Goal: Task Accomplishment & Management: Complete application form

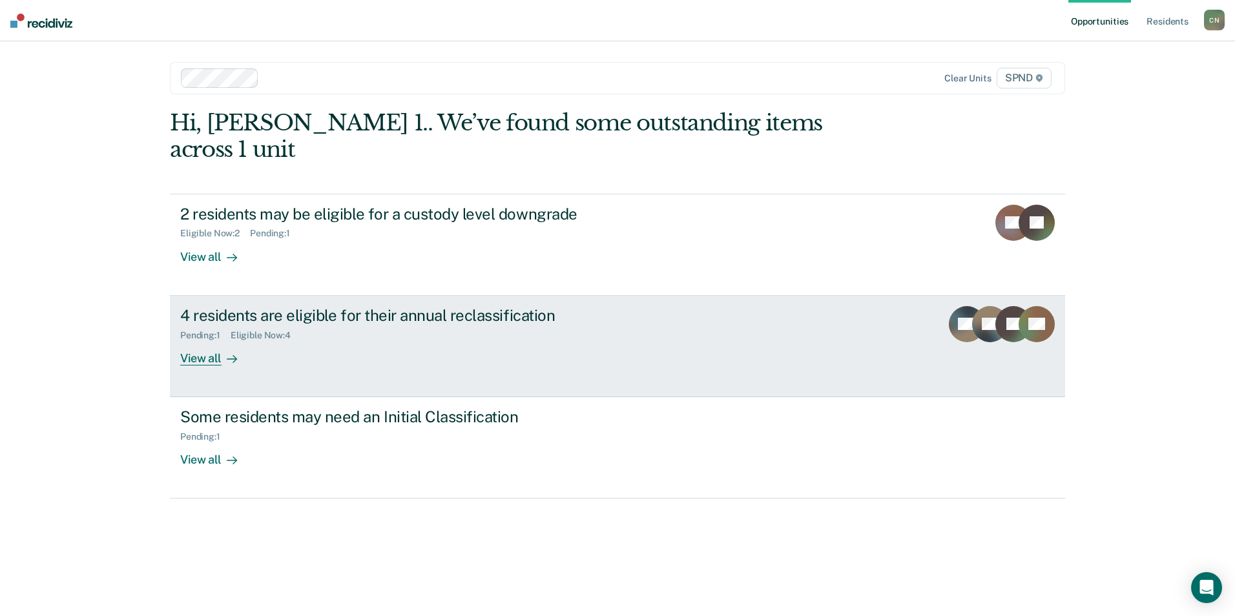
click at [203, 340] on div "View all" at bounding box center [216, 352] width 72 height 25
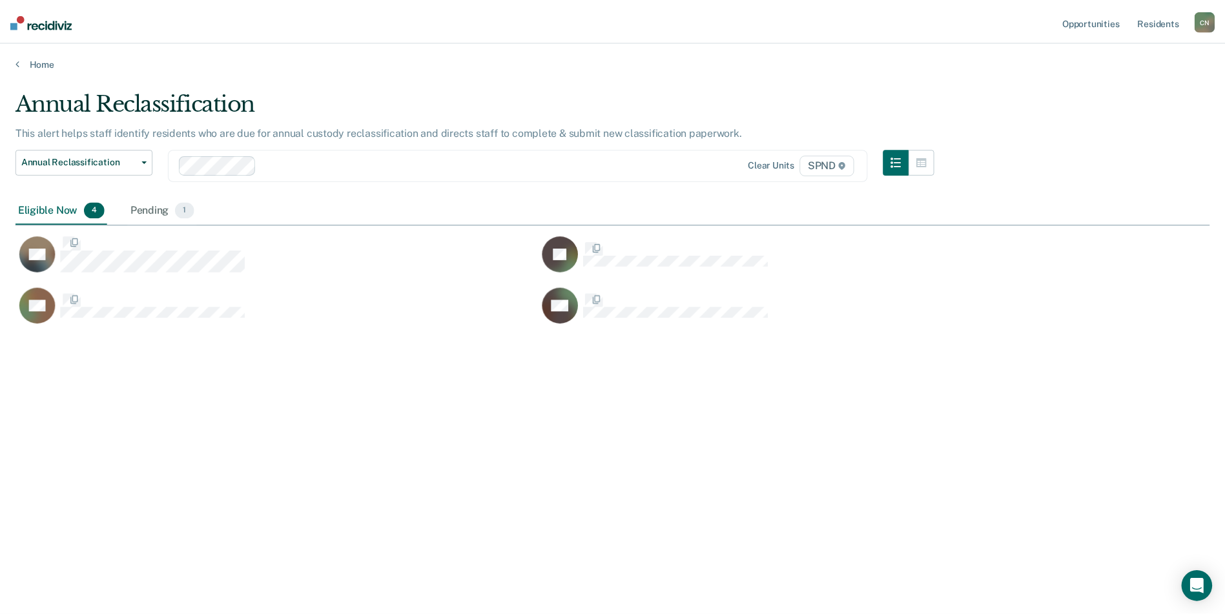
scroll to position [420, 1194]
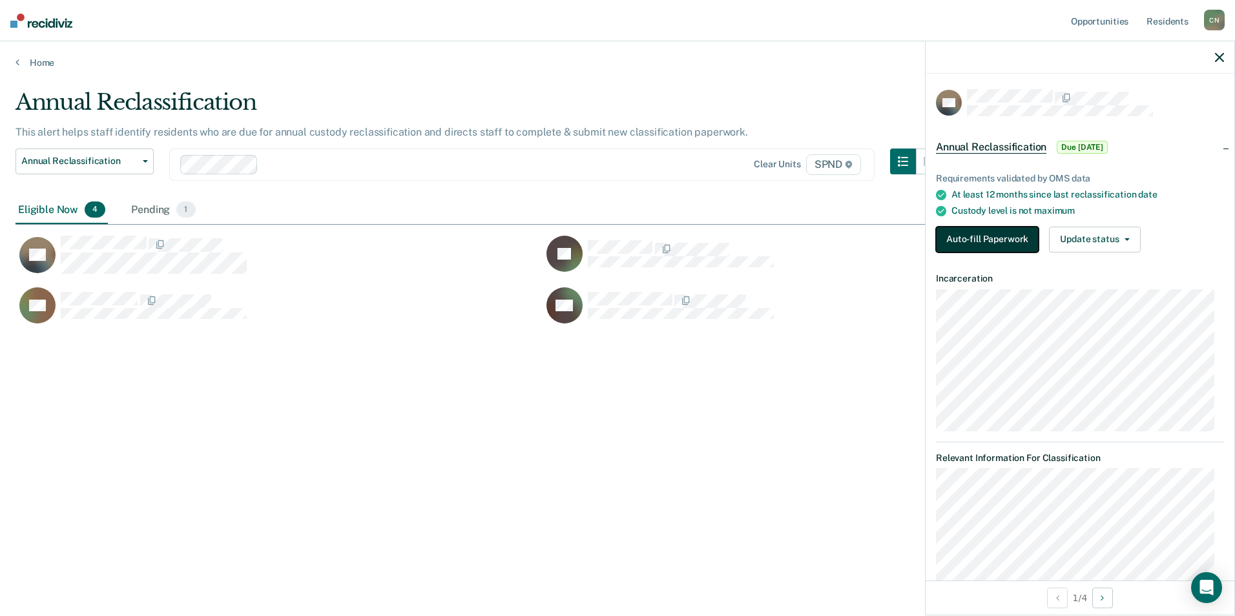
click at [1002, 232] on button "Auto-fill Paperwork" at bounding box center [987, 240] width 103 height 26
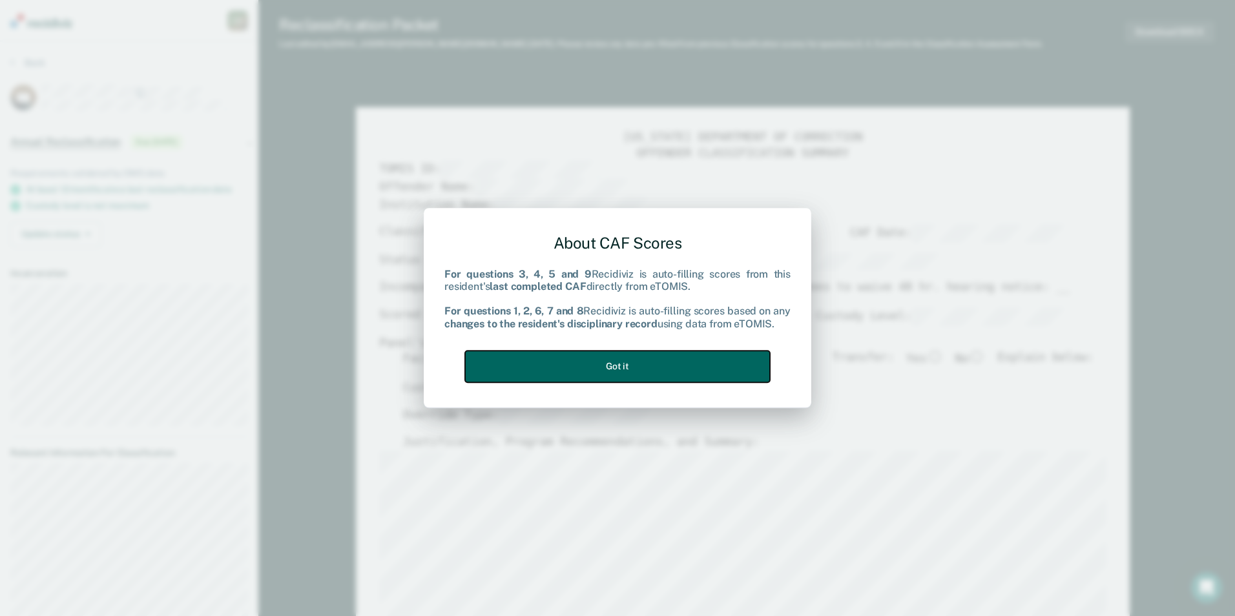
click at [619, 364] on button "Got it" at bounding box center [617, 367] width 305 height 32
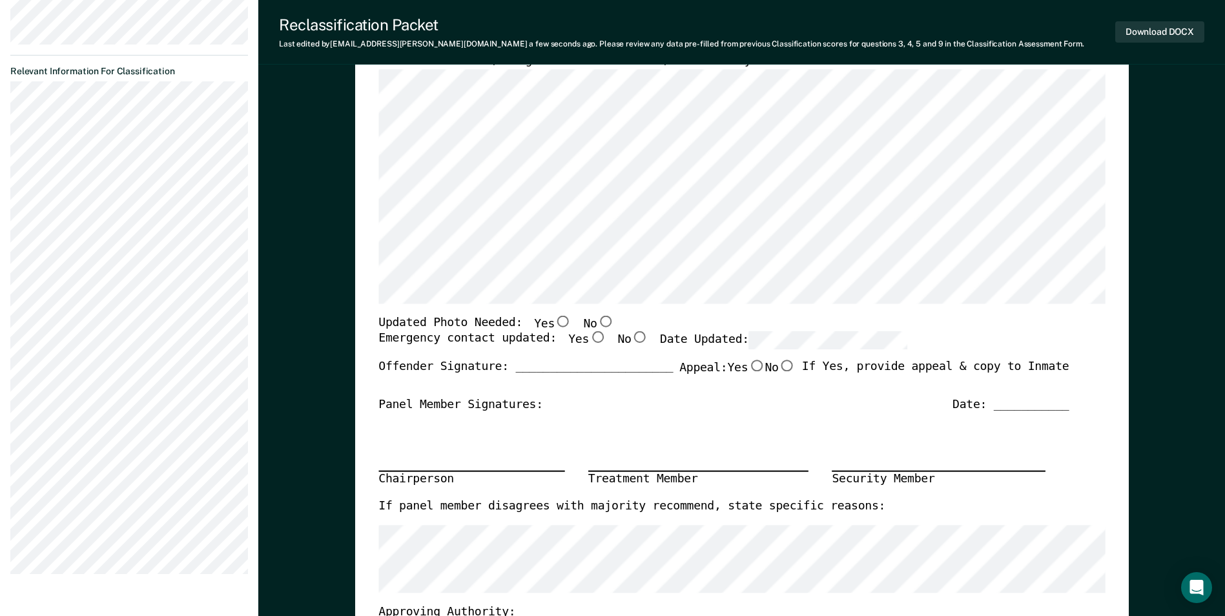
scroll to position [387, 0]
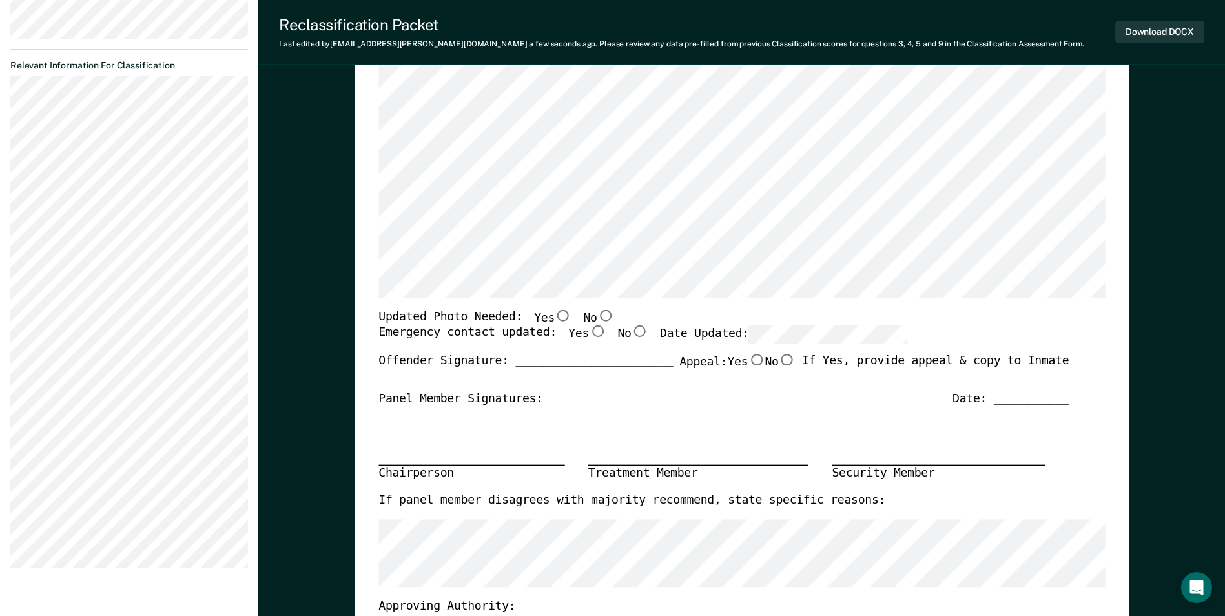
click at [597, 314] on input "No" at bounding box center [605, 315] width 17 height 12
type textarea "x"
radio input "true"
click at [589, 333] on input "Yes" at bounding box center [597, 332] width 17 height 12
type textarea "x"
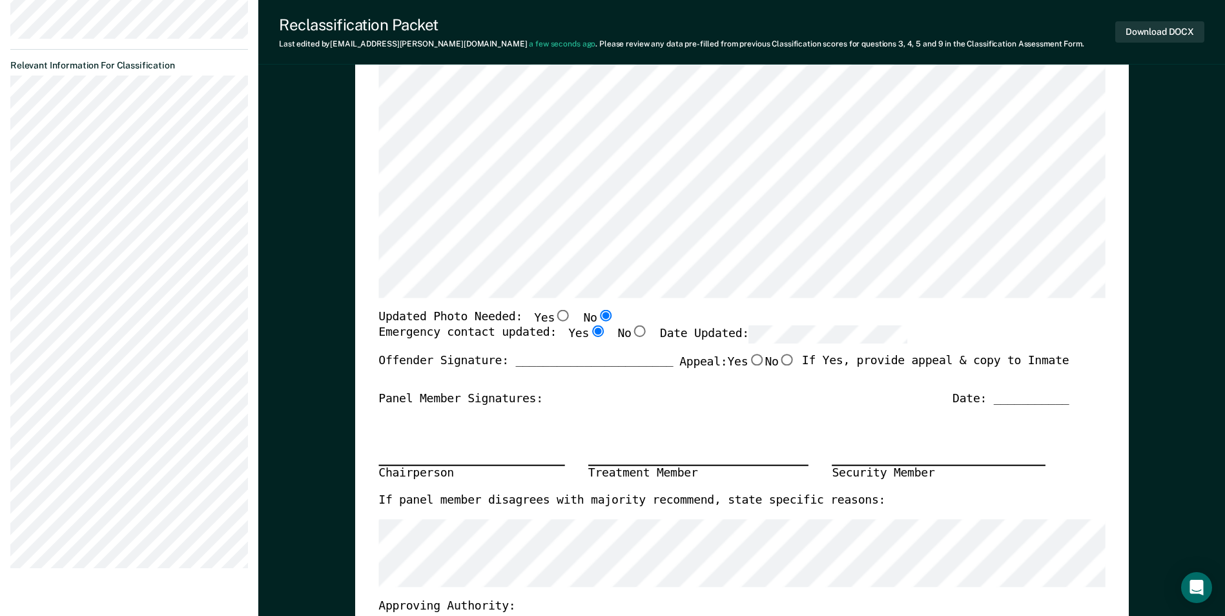
radio input "true"
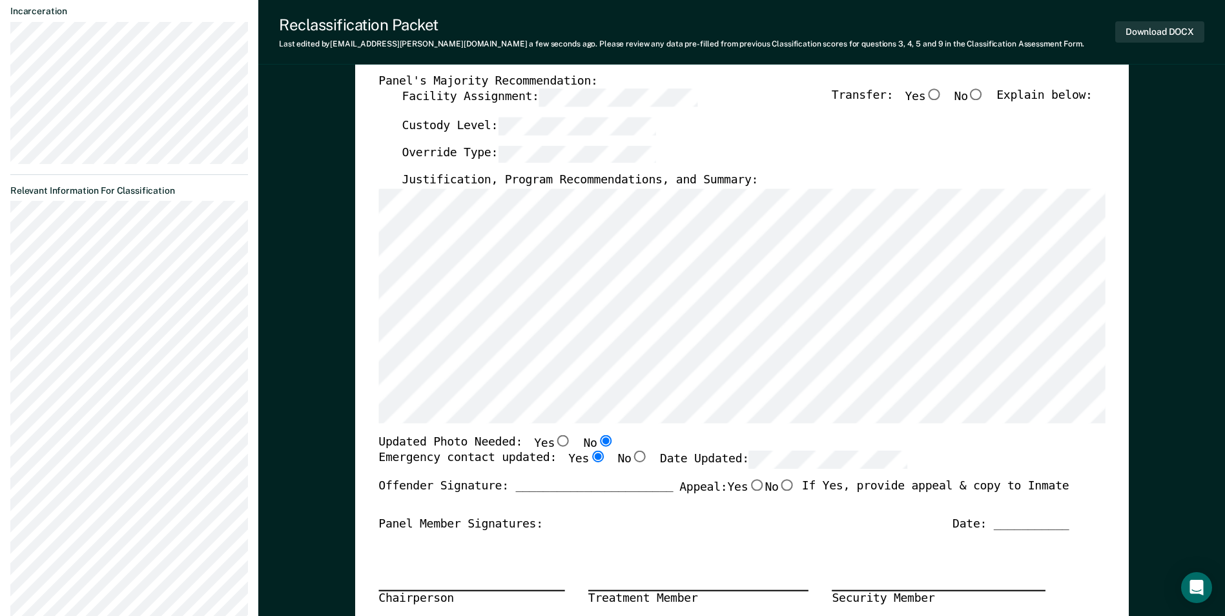
scroll to position [258, 0]
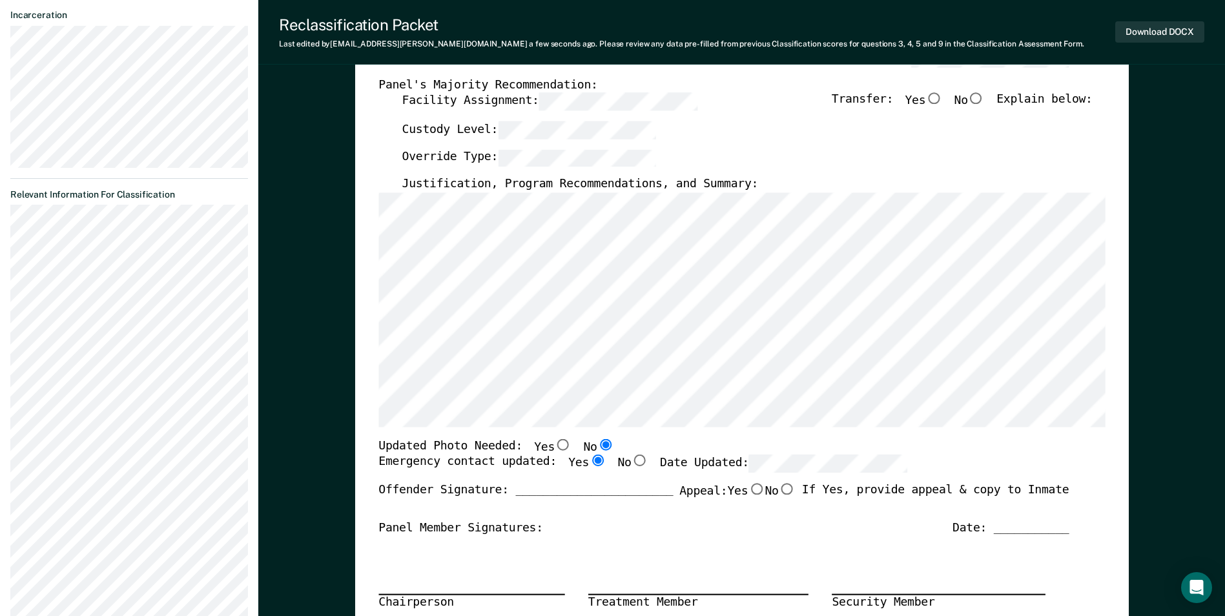
type textarea "x"
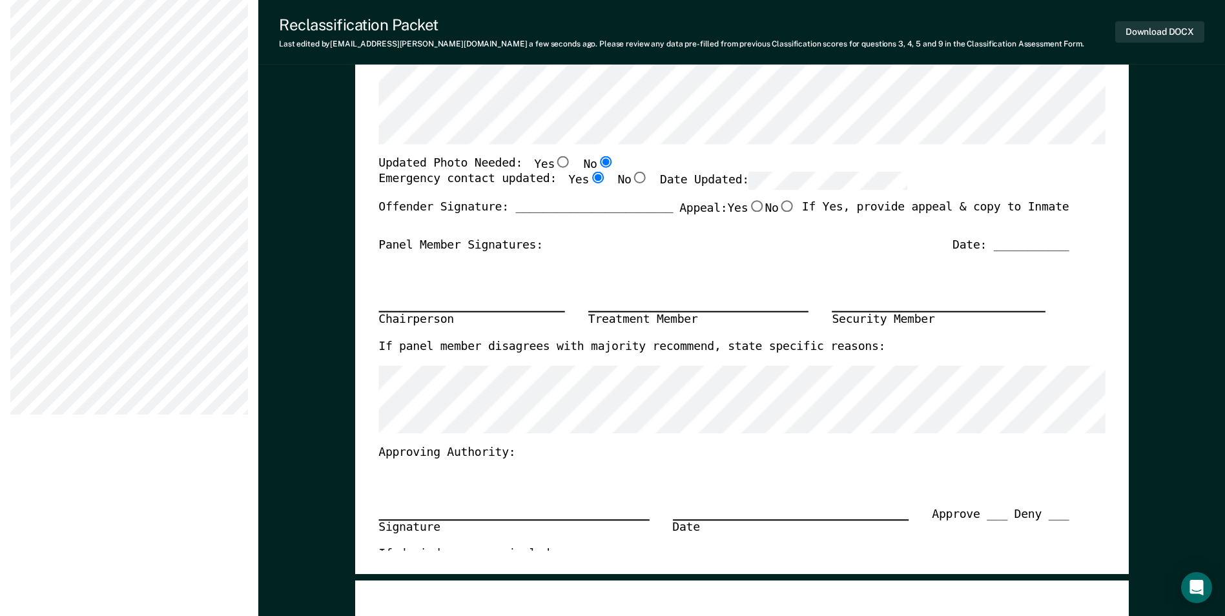
scroll to position [581, 0]
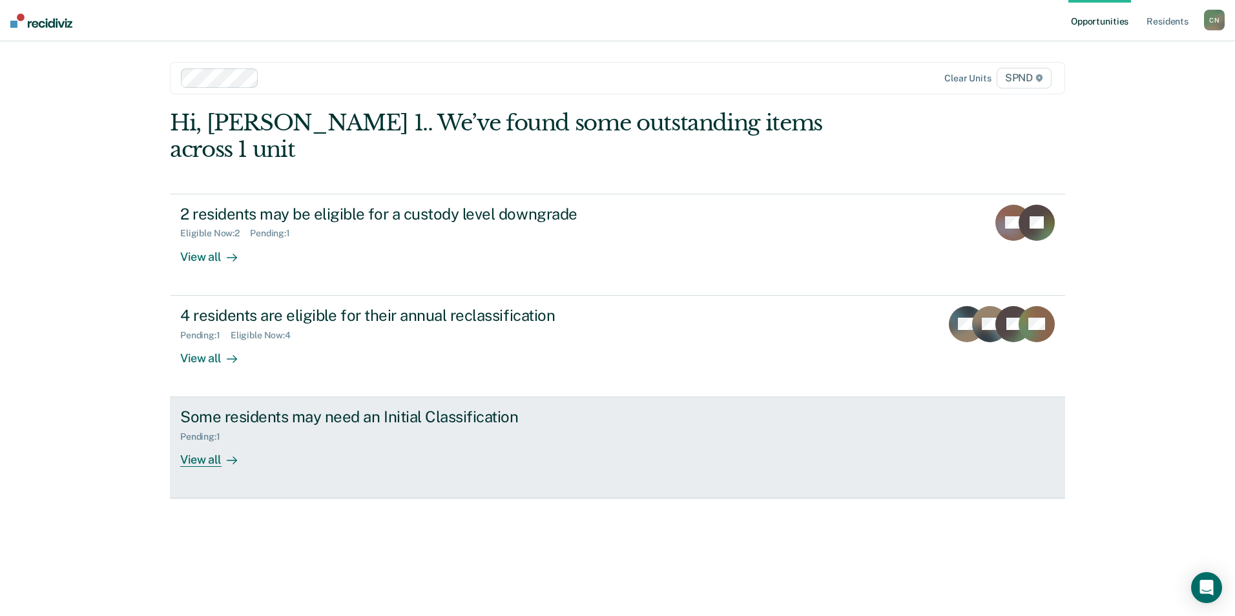
click at [192, 442] on div "View all" at bounding box center [216, 454] width 72 height 25
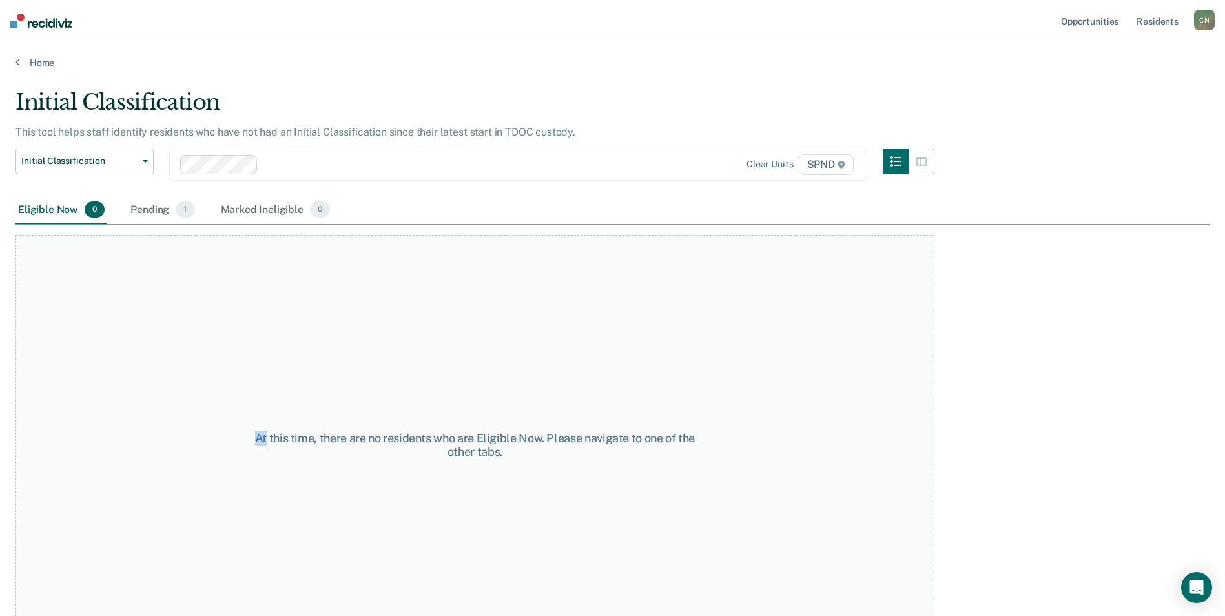
click at [192, 433] on div "At this time, there are no residents who are Eligible Now. Please navigate to o…" at bounding box center [474, 445] width 919 height 420
click at [154, 215] on div "Pending 1" at bounding box center [162, 210] width 69 height 28
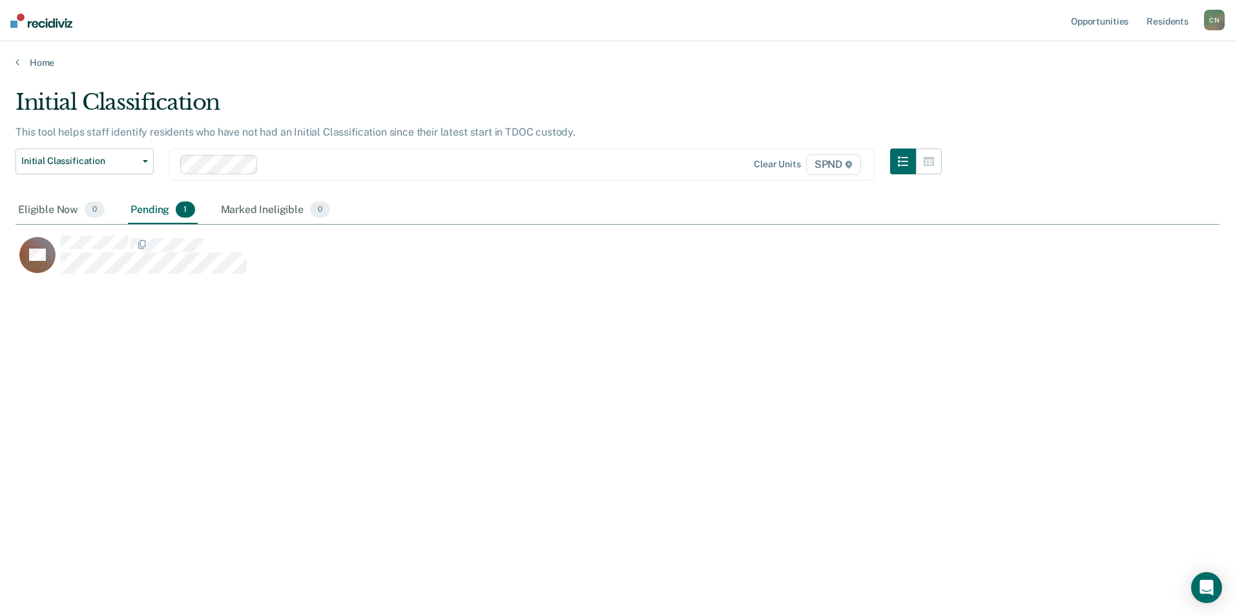
scroll to position [420, 1194]
click at [279, 210] on div "Marked Ineligible 0" at bounding box center [275, 210] width 115 height 28
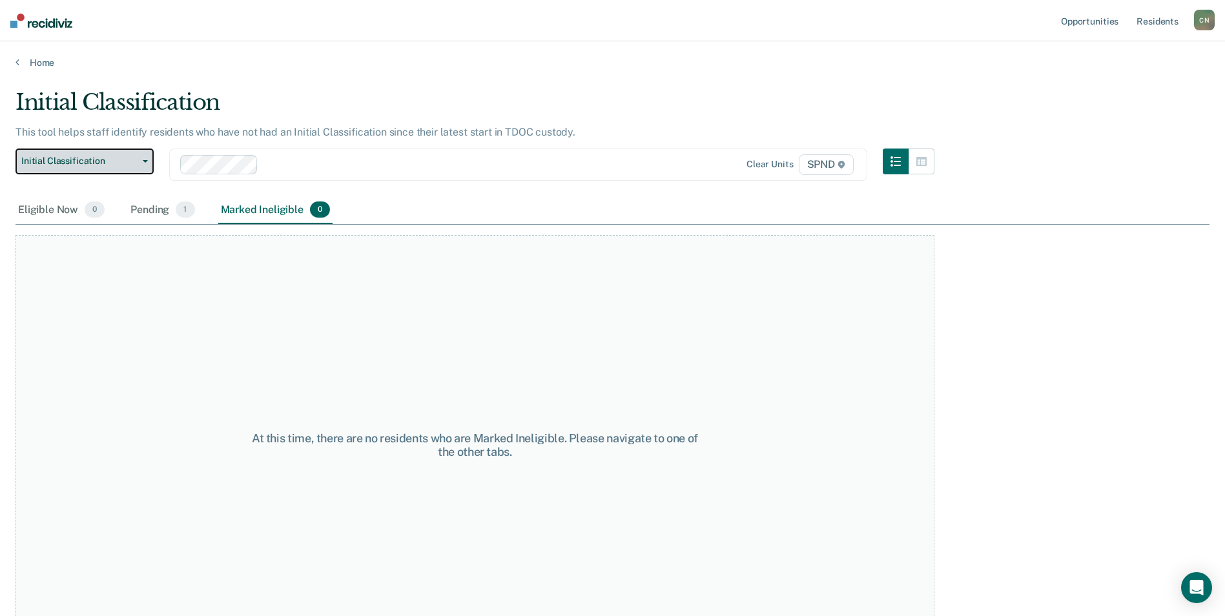
click at [114, 160] on span "Initial Classification" at bounding box center [79, 161] width 116 height 11
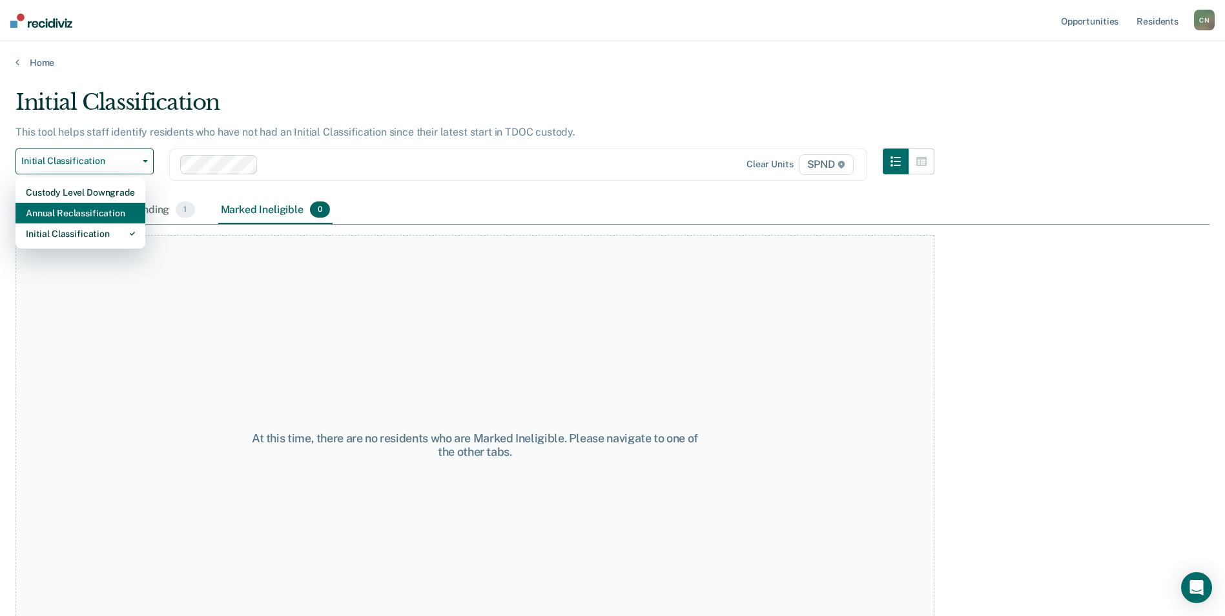
click at [85, 214] on div "Annual Reclassification" at bounding box center [80, 213] width 109 height 21
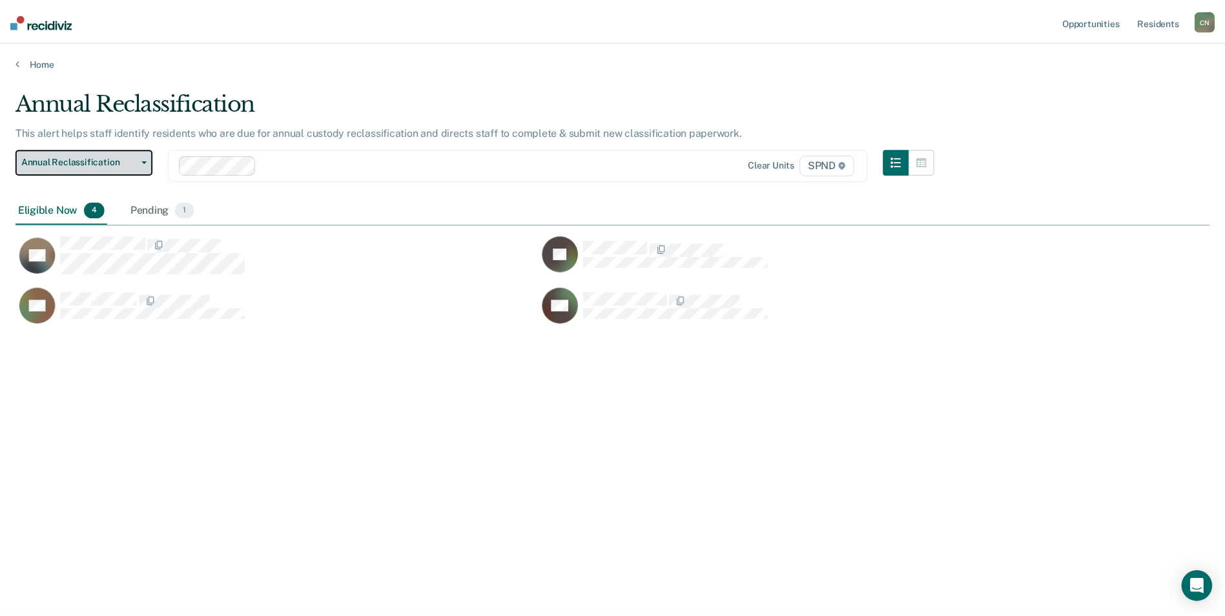
scroll to position [420, 1194]
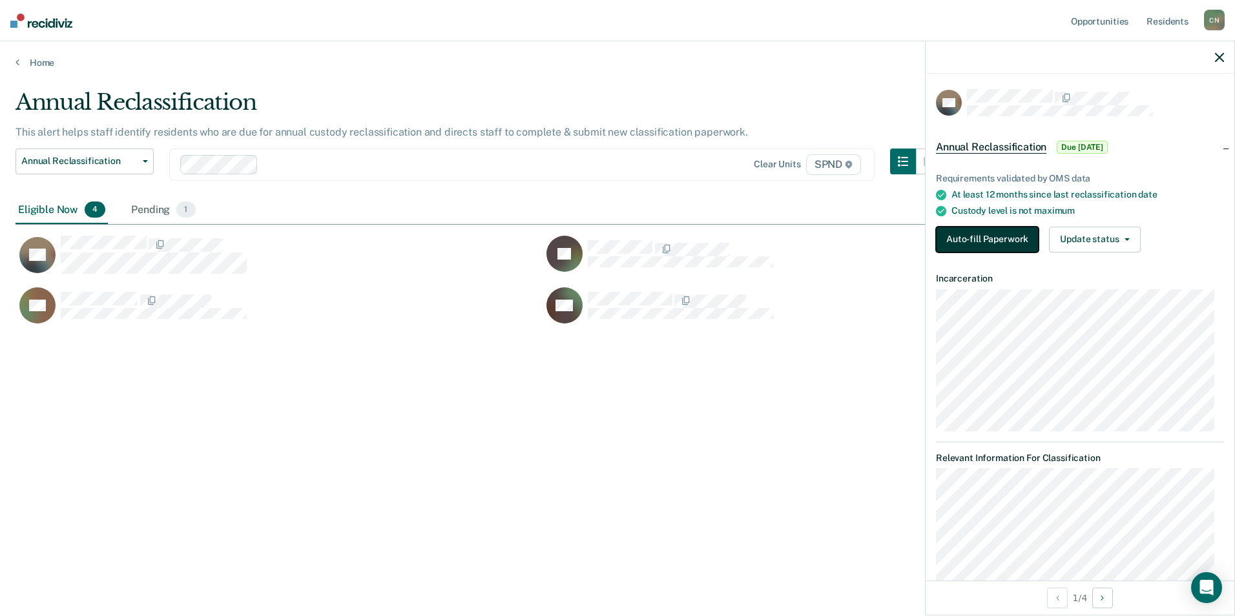
click at [1005, 240] on button "Auto-fill Paperwork" at bounding box center [987, 240] width 103 height 26
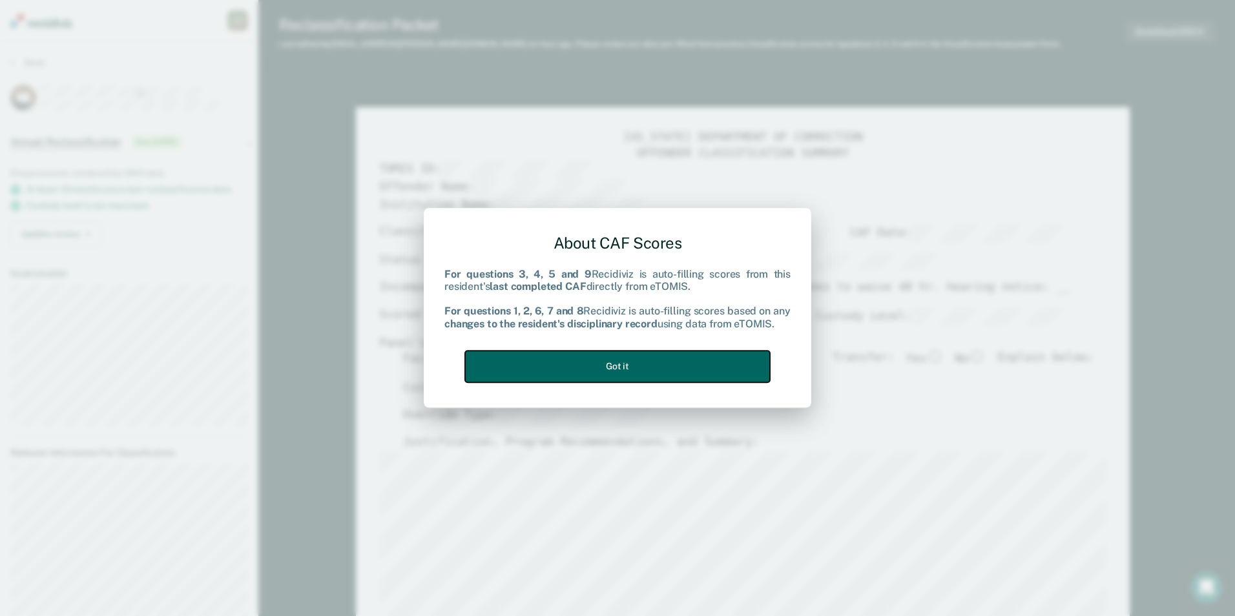
click at [667, 362] on button "Got it" at bounding box center [617, 367] width 305 height 32
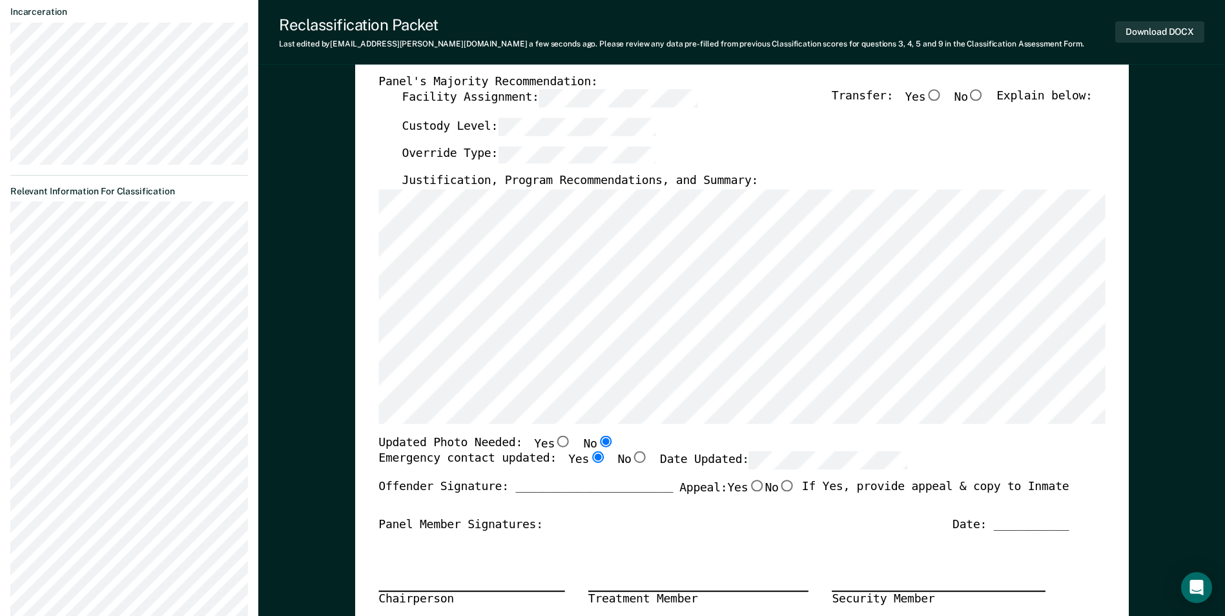
scroll to position [258, 0]
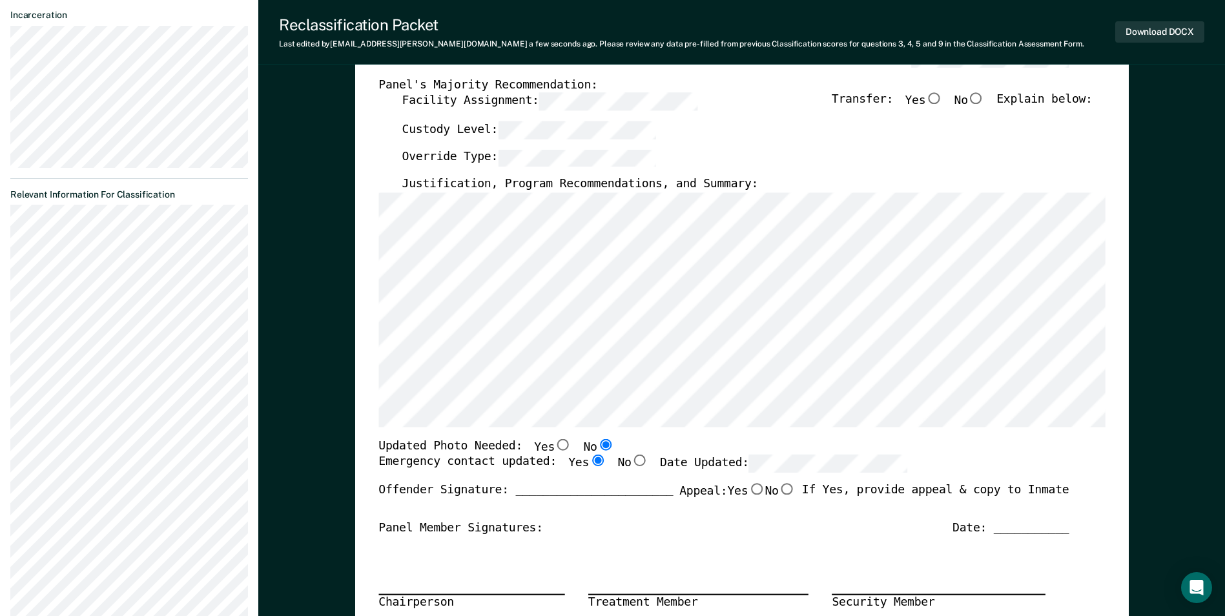
click at [7, 225] on section "Back GR Annual Reclassification Due [DATE] Requirements validated by OMS data A…" at bounding box center [129, 253] width 258 height 940
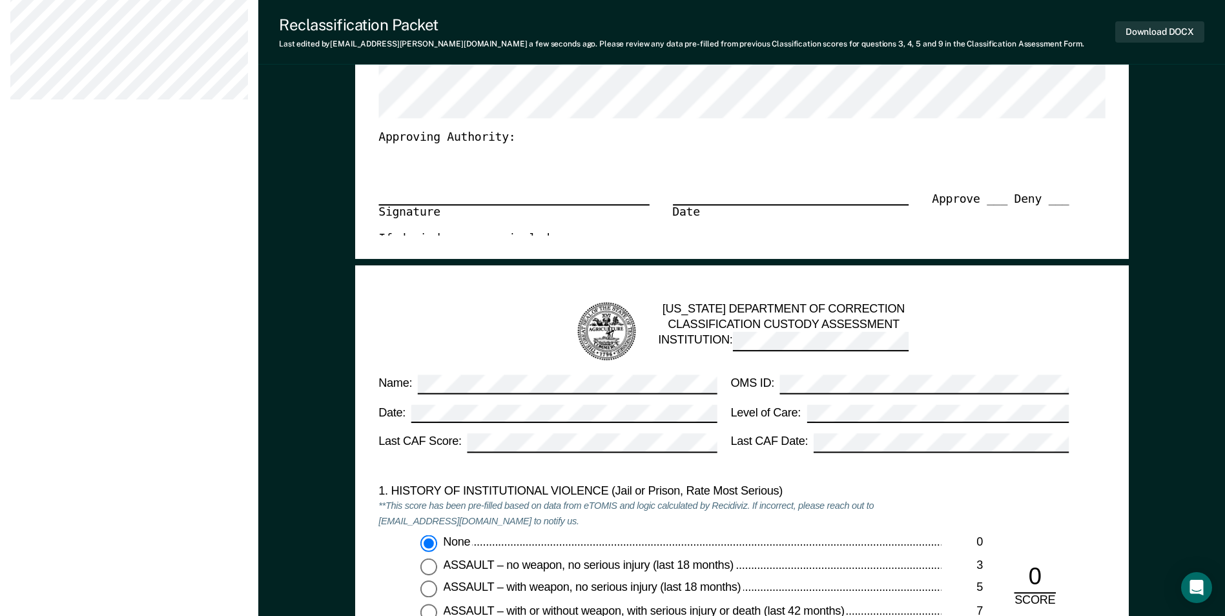
scroll to position [517, 0]
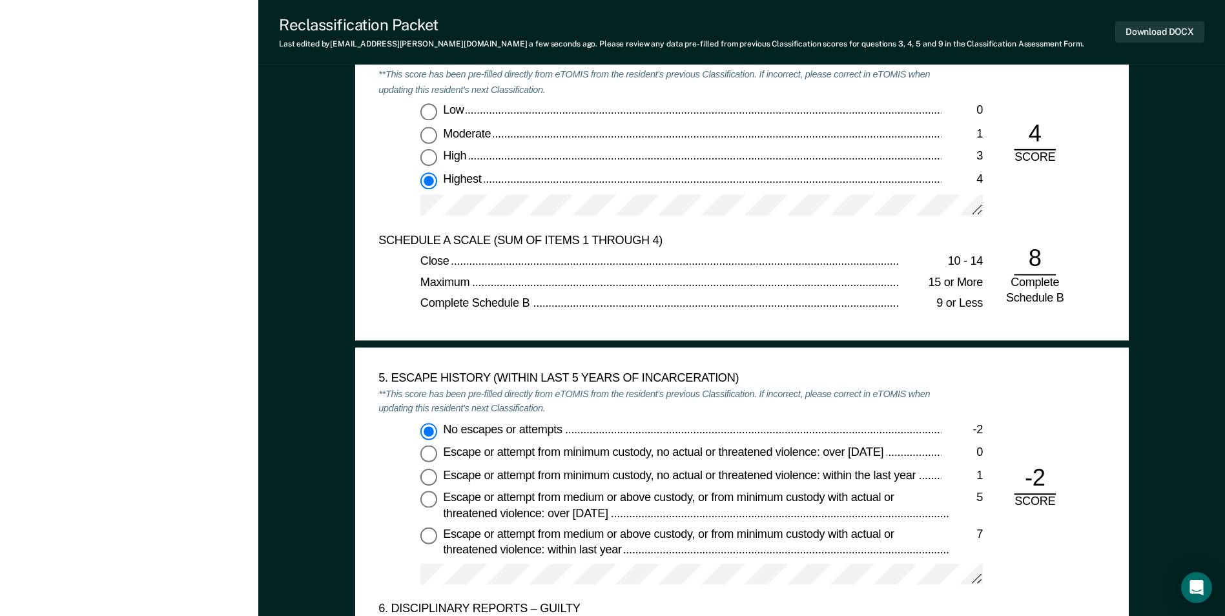
scroll to position [1808, 0]
click at [557, 434] on span "No escapes or attempts" at bounding box center [503, 430] width 121 height 13
click at [437, 434] on input "No escapes or attempts -2" at bounding box center [428, 432] width 17 height 17
drag, startPoint x: 562, startPoint y: 429, endPoint x: 446, endPoint y: 435, distance: 116.4
click at [446, 435] on span "No escapes or attempts" at bounding box center [503, 430] width 121 height 13
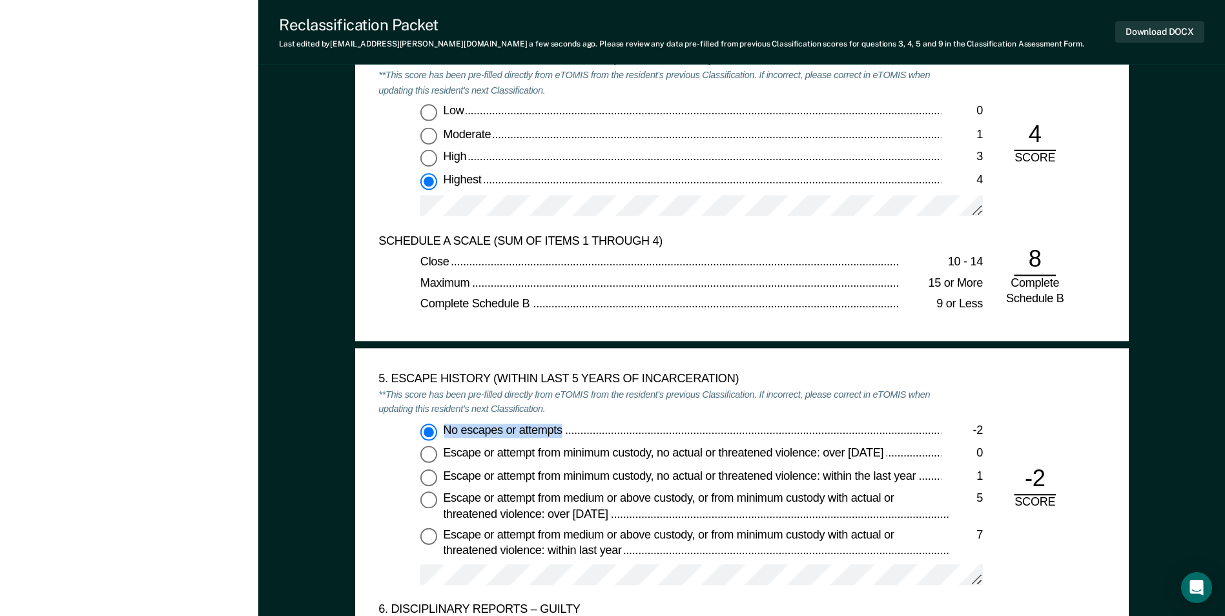
copy span "No escapes or attempts"
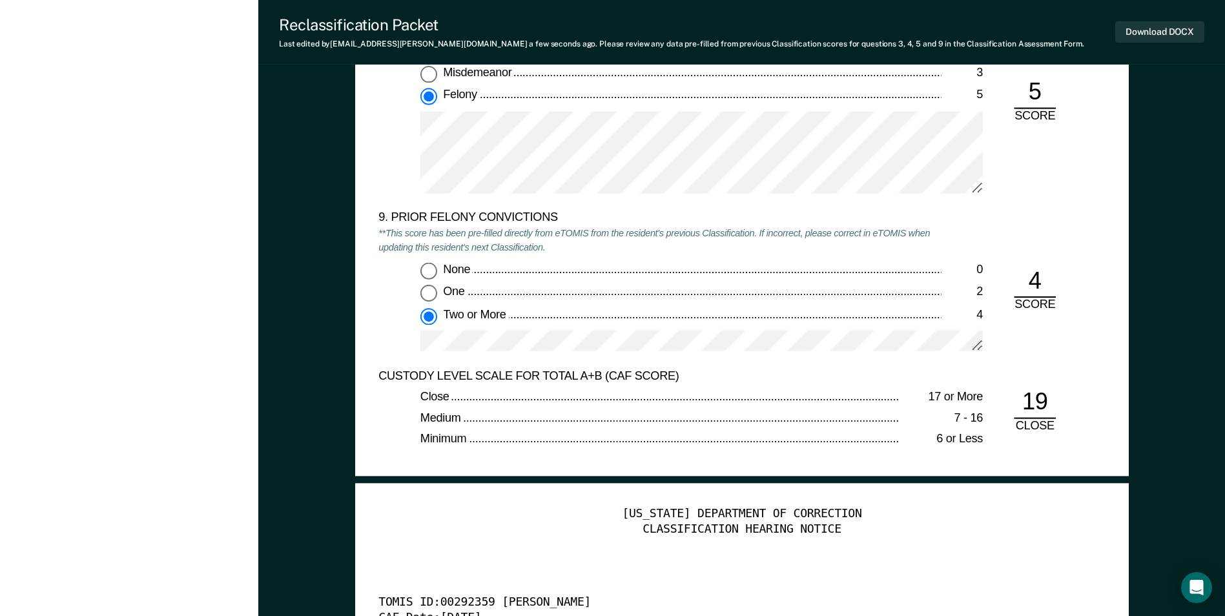
scroll to position [2850, 0]
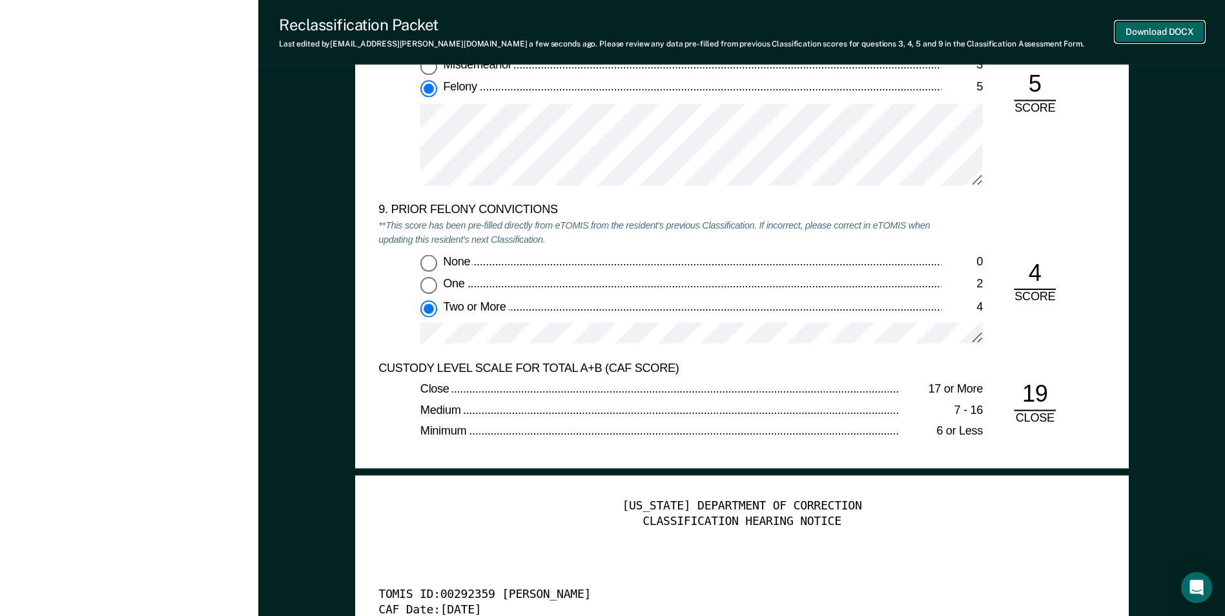
click at [1159, 33] on button "Download DOCX" at bounding box center [1159, 31] width 89 height 21
type textarea "x"
